Goal: Information Seeking & Learning: Find specific fact

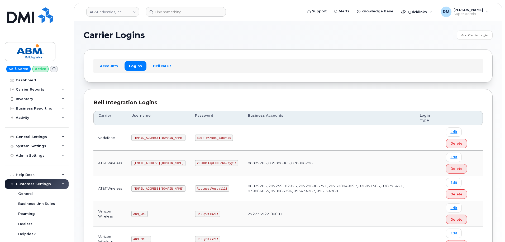
click at [195, 191] on code "RottnestVespa111!" at bounding box center [212, 189] width 34 height 6
copy code "RottnestVespa111"
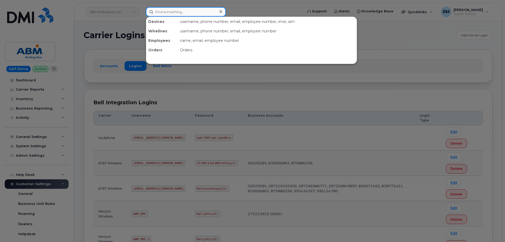
click at [160, 12] on input at bounding box center [186, 11] width 80 height 9
paste input "[PHONE_NUMBER]"
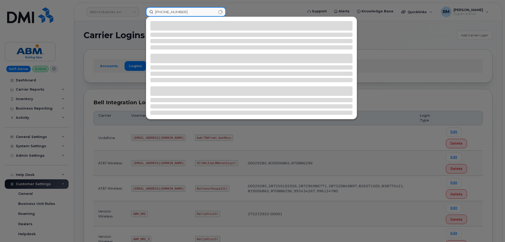
type input "[PHONE_NUMBER]"
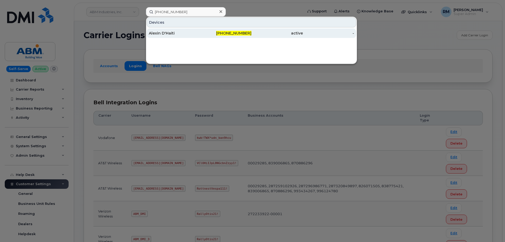
click at [167, 31] on div "Alexin D'Haiti" at bounding box center [174, 33] width 51 height 5
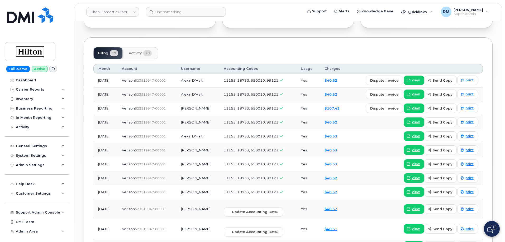
scroll to position [396, 0]
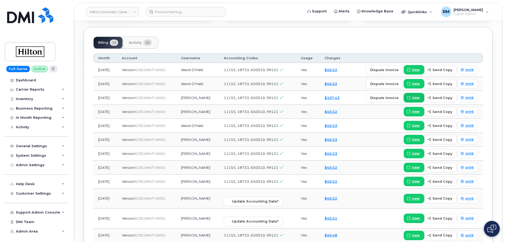
click at [417, 95] on span "view" at bounding box center [416, 97] width 8 height 5
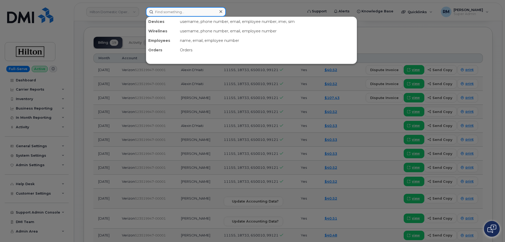
click at [168, 15] on input at bounding box center [186, 11] width 80 height 9
paste input "954-242-3047"
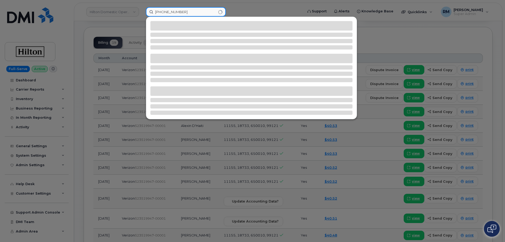
type input "954-242-3047"
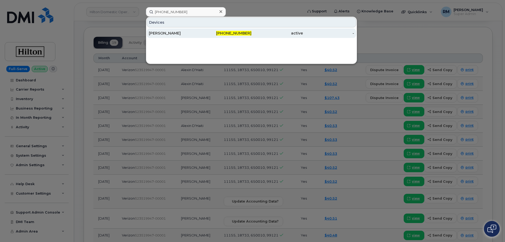
click at [169, 35] on div "FRANK ABAD" at bounding box center [174, 33] width 51 height 5
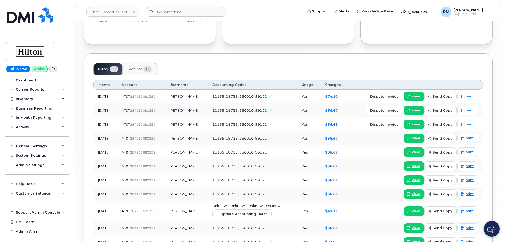
scroll to position [369, 0]
click at [415, 94] on span "view" at bounding box center [416, 96] width 8 height 5
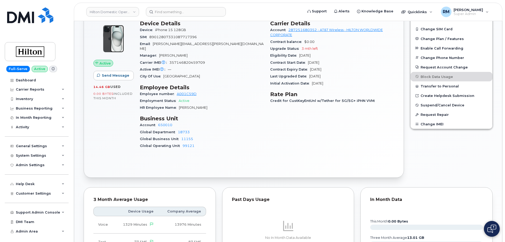
scroll to position [132, 0]
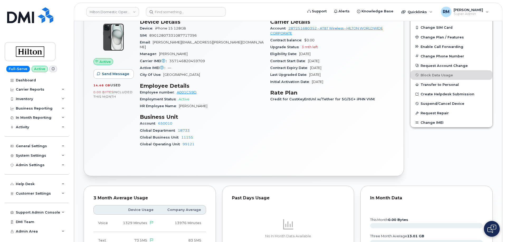
click at [236, 141] on div "Account 650010" at bounding box center [202, 144] width 124 height 7
click at [24, 100] on div "Inventory" at bounding box center [24, 99] width 17 height 4
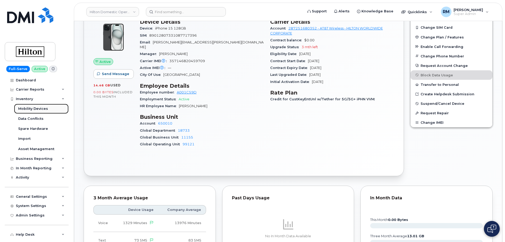
click at [35, 109] on div "Mobility Devices" at bounding box center [33, 109] width 30 height 5
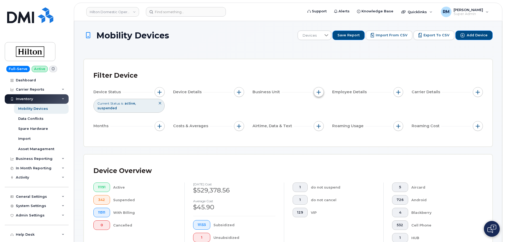
click at [317, 92] on span "button" at bounding box center [318, 92] width 4 height 4
click at [320, 124] on input "Global Department" at bounding box center [320, 125] width 4 height 4
checkbox input "true"
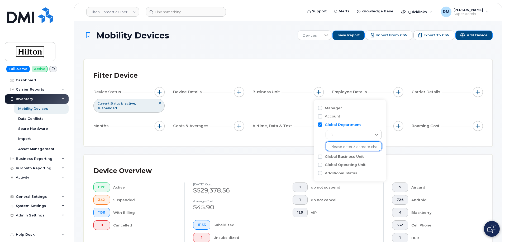
click at [340, 148] on input "text" at bounding box center [353, 147] width 46 height 5
type input "18733"
click at [339, 157] on li "- 18733" at bounding box center [350, 158] width 51 height 10
click at [320, 157] on input "Global Business Unit" at bounding box center [320, 157] width 4 height 4
checkbox input "true"
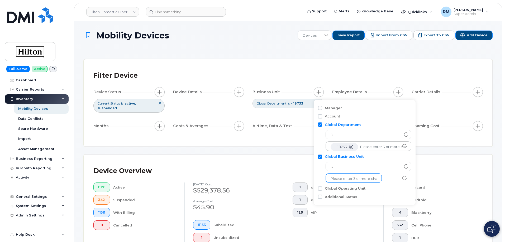
click at [342, 180] on input "text" at bounding box center [353, 179] width 46 height 5
type input "11155"
click at [341, 190] on li "- 11155" at bounding box center [350, 190] width 51 height 10
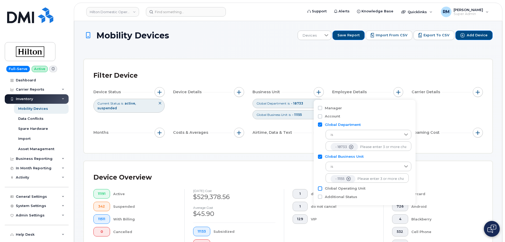
click at [320, 188] on input "Global Operating Unit" at bounding box center [320, 189] width 4 height 4
checkbox input "true"
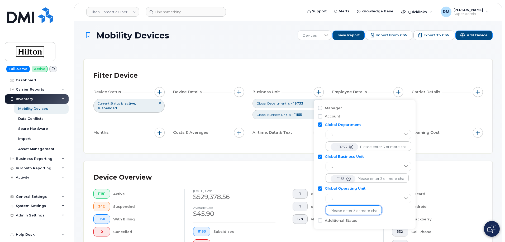
click at [342, 210] on input "text" at bounding box center [353, 211] width 46 height 5
type input "99121"
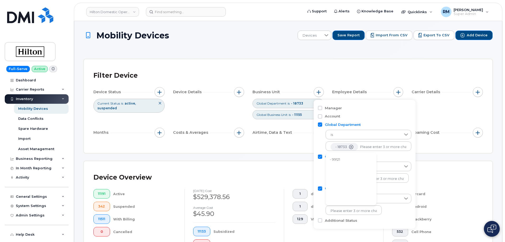
click at [338, 159] on li "- 99121" at bounding box center [350, 160] width 51 height 10
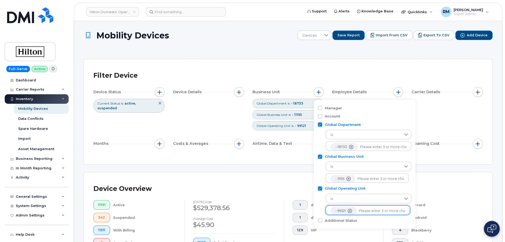
click at [314, 61] on div "Filter Device Device Status Current Status is active suspended Device Details B…" at bounding box center [288, 111] width 408 height 105
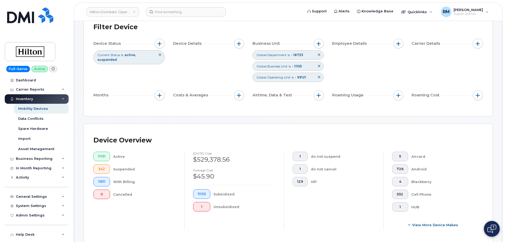
scroll to position [105, 0]
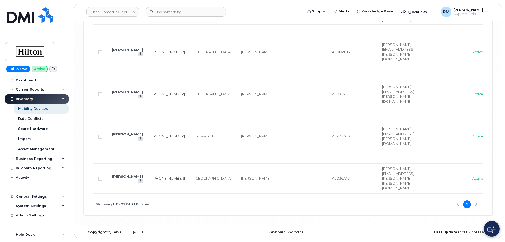
scroll to position [1037, 0]
drag, startPoint x: 115, startPoint y: 194, endPoint x: 122, endPoint y: 195, distance: 7.2
click at [122, 195] on div "Showing 1 To 21 Of 21 Entries 1" at bounding box center [287, 205] width 389 height 22
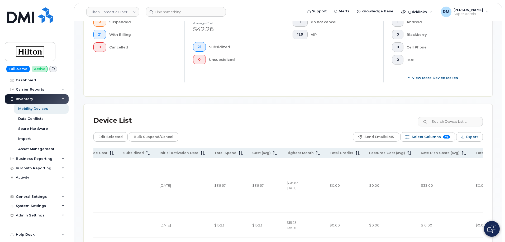
scroll to position [193, 0]
